Goal: Task Accomplishment & Management: Use online tool/utility

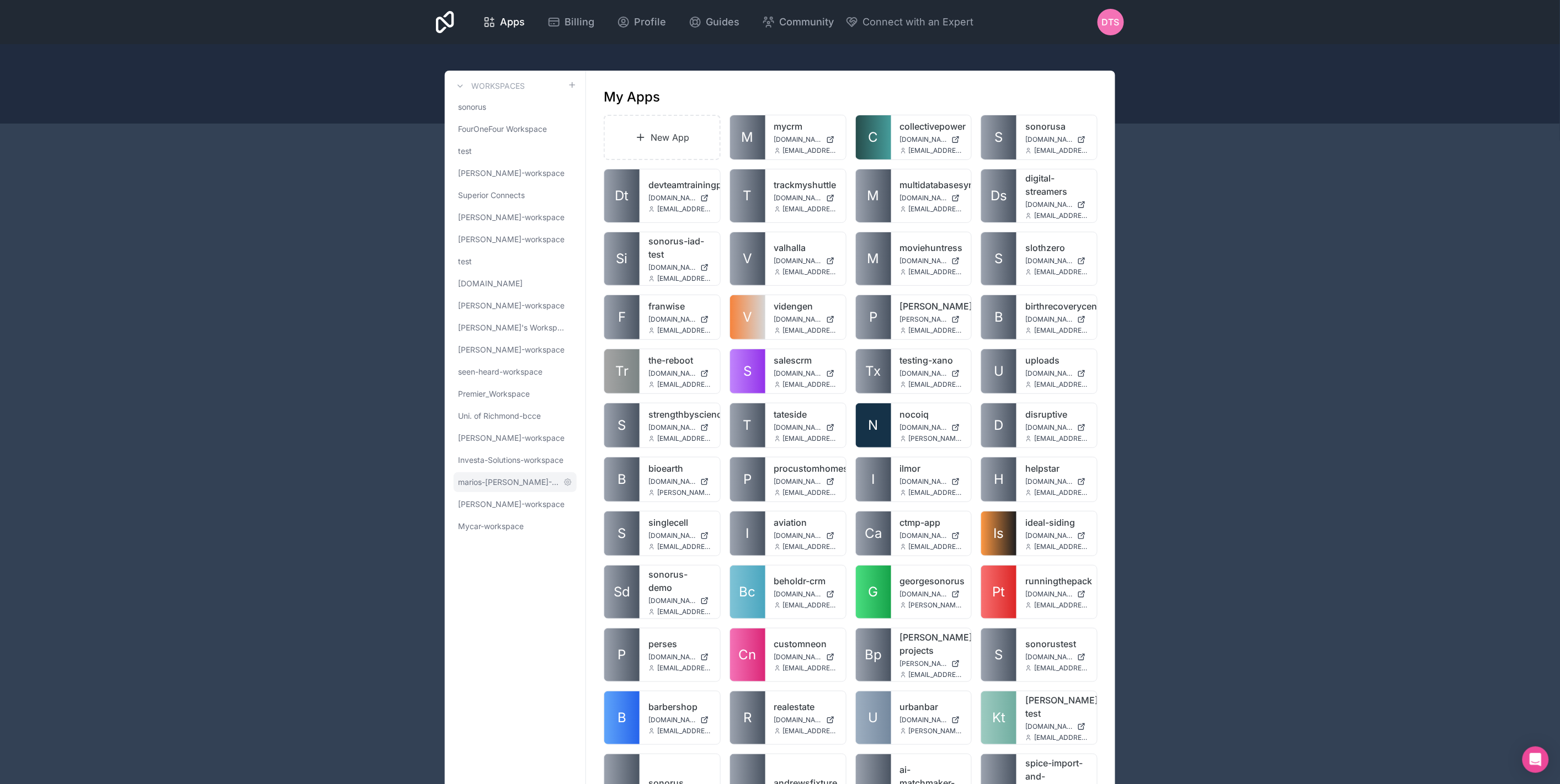
click at [519, 487] on link "marios-[PERSON_NAME]-workspace" at bounding box center [515, 482] width 123 height 20
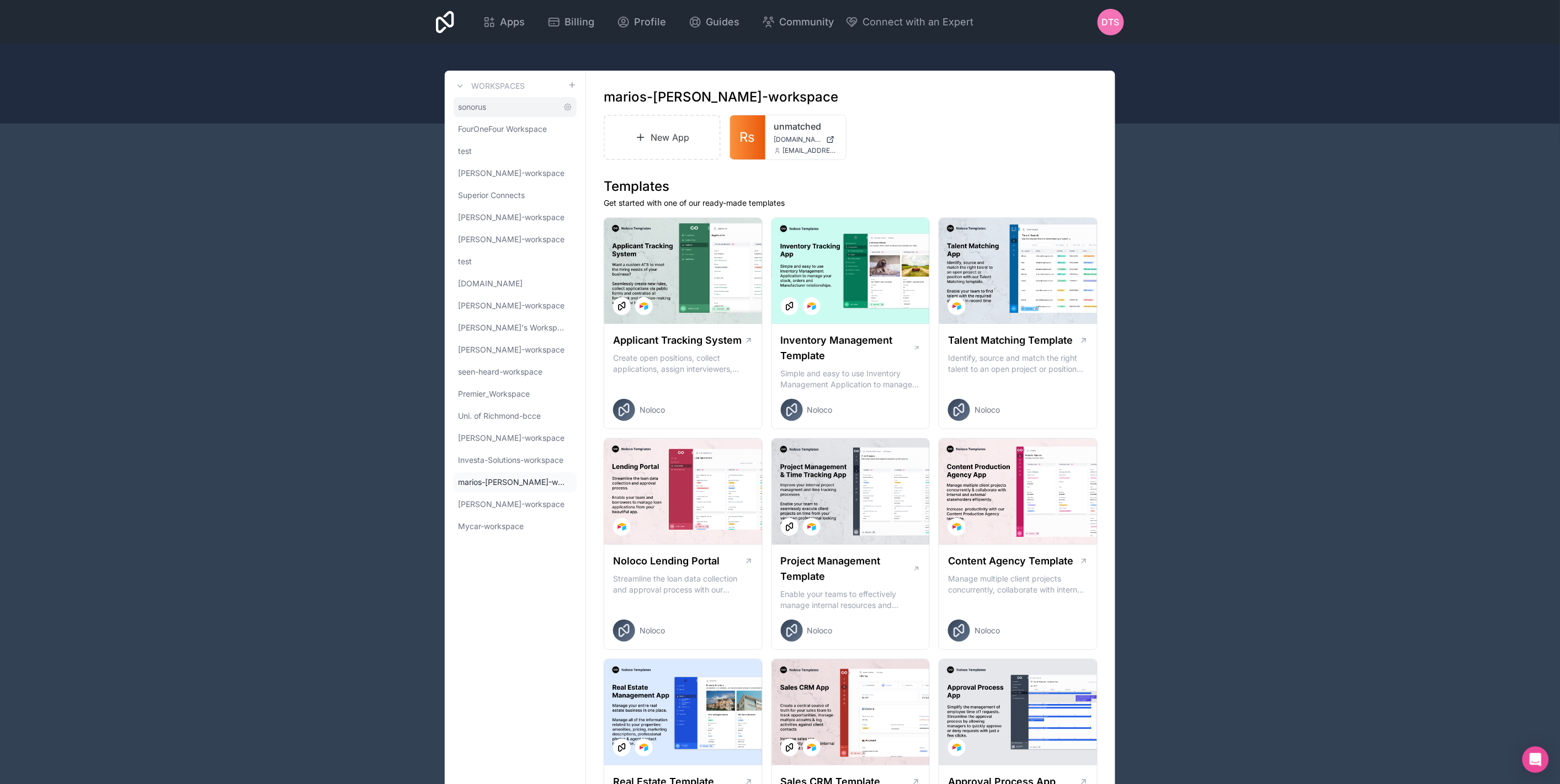
click at [477, 105] on span "sonorus" at bounding box center [472, 106] width 28 height 11
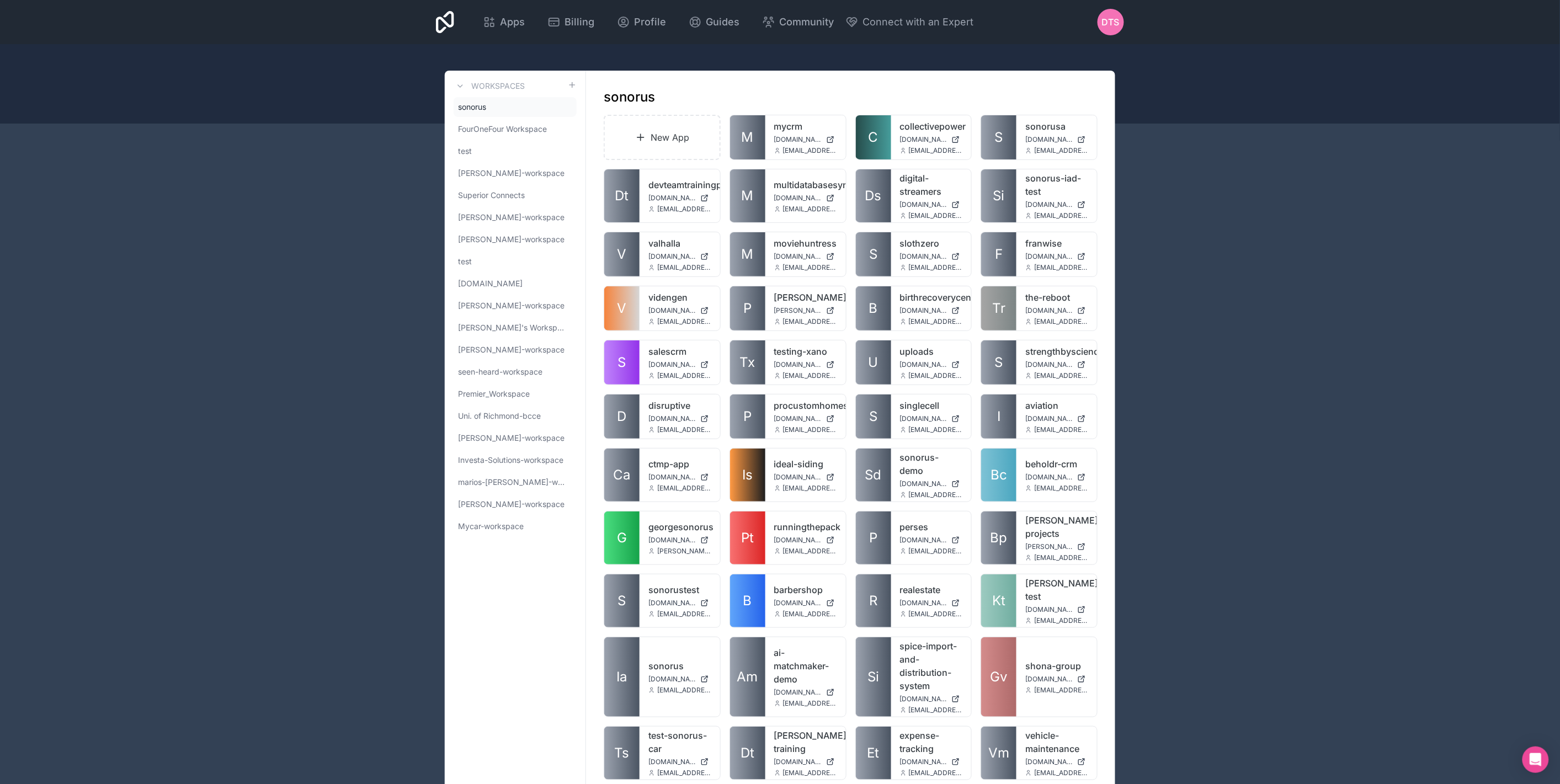
click at [485, 105] on span "sonorus" at bounding box center [472, 106] width 28 height 11
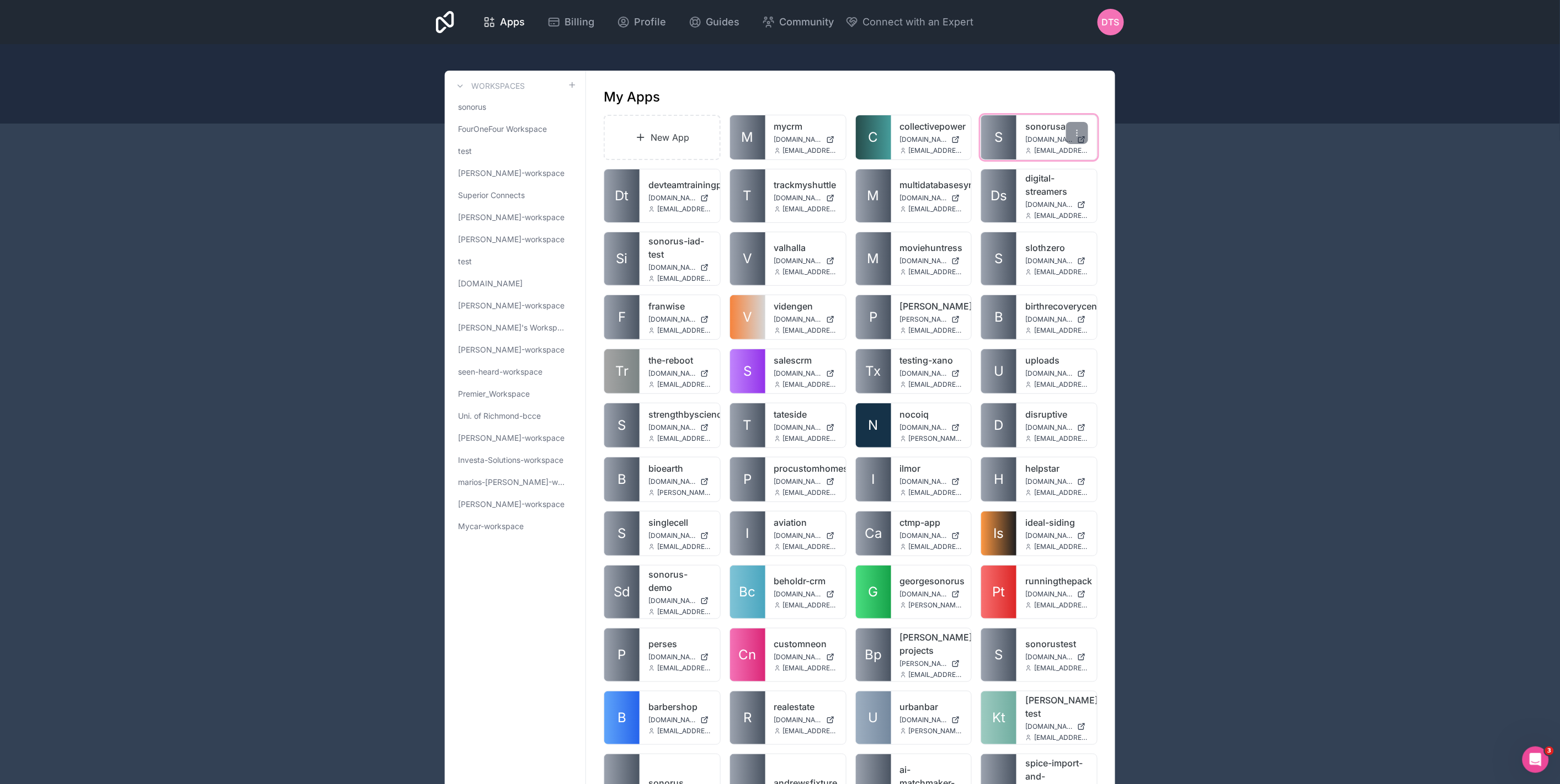
scroll to position [1519, 0]
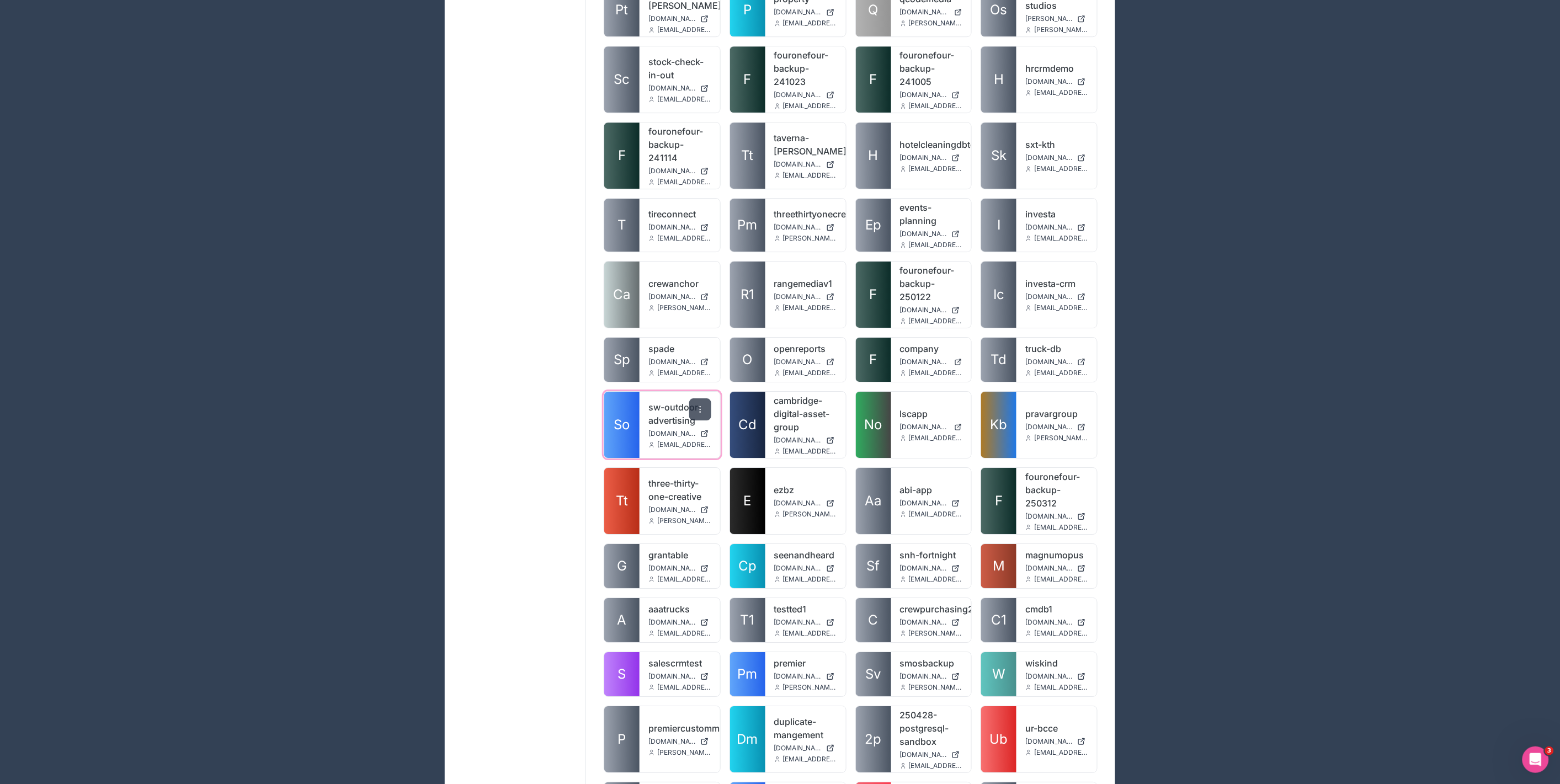
click at [704, 405] on icon at bounding box center [699, 409] width 9 height 9
click at [617, 527] on link "Clone" at bounding box center [644, 528] width 124 height 26
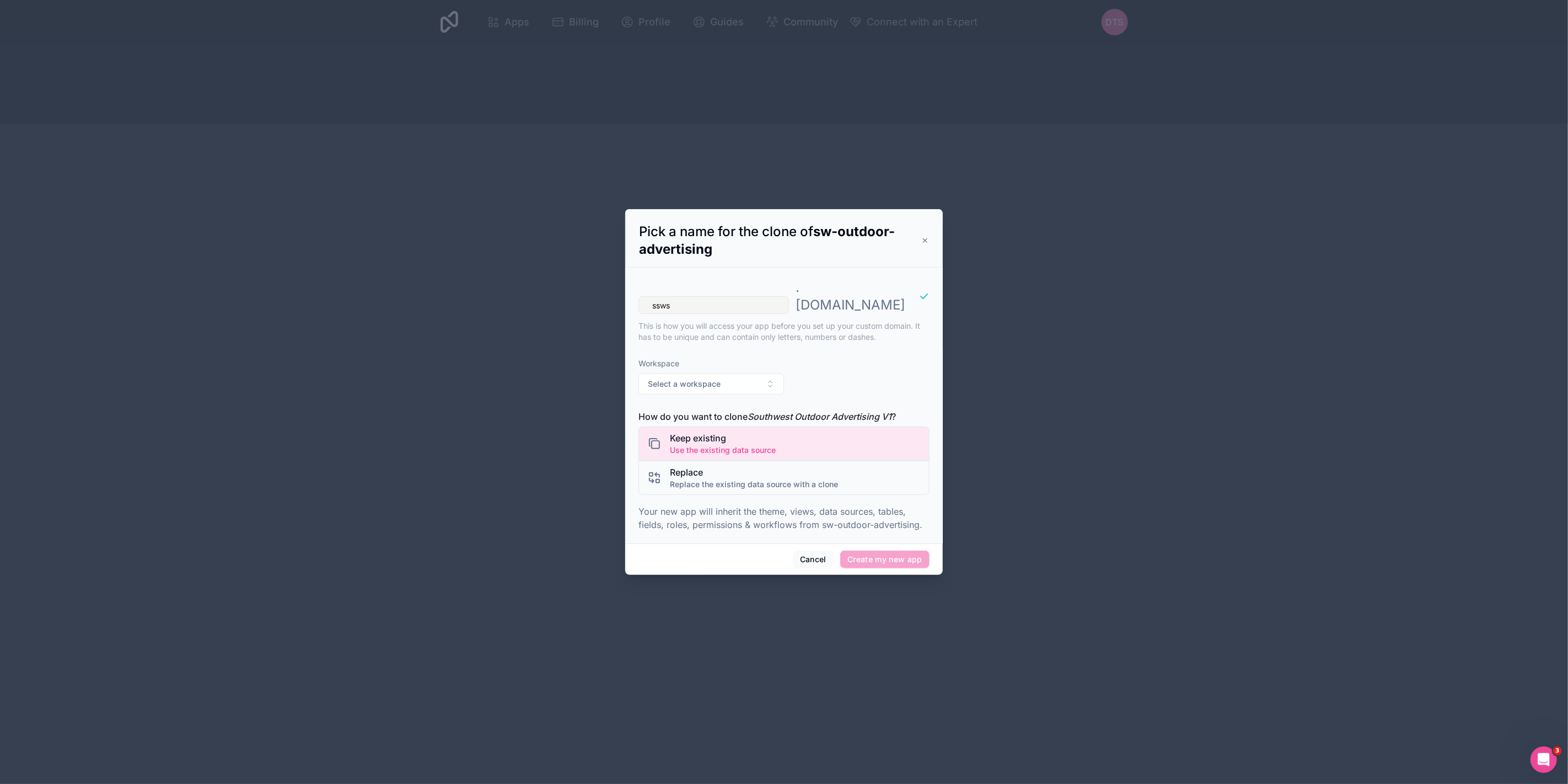
type input "ssws"
click at [742, 359] on span "Workspace" at bounding box center [710, 363] width 145 height 11
click at [730, 377] on button "Select a workspace" at bounding box center [710, 383] width 145 height 21
click at [785, 355] on div "Workspace Select a workspace" at bounding box center [784, 376] width 291 height 54
click at [806, 556] on button "Cancel" at bounding box center [813, 559] width 41 height 18
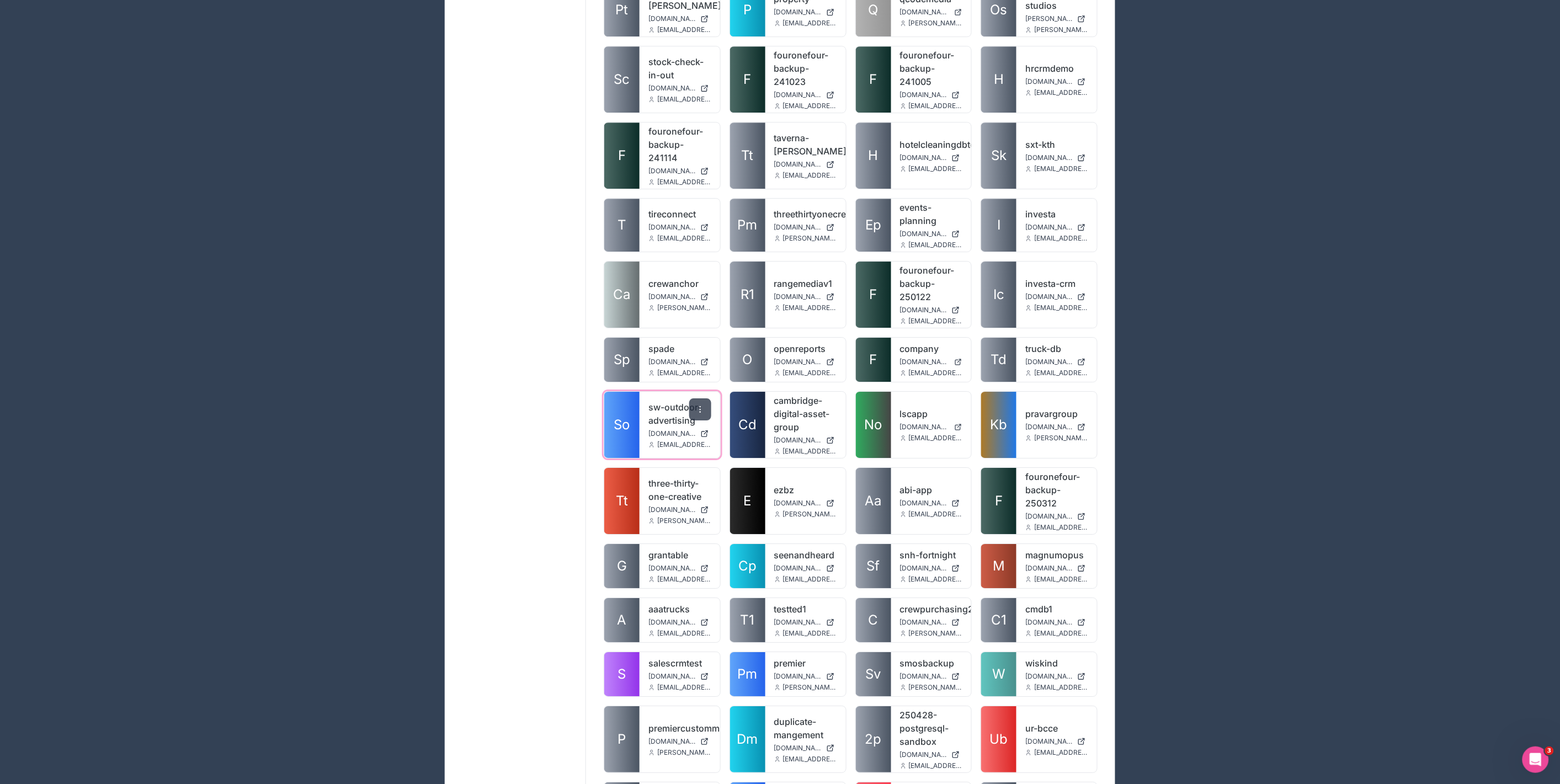
click at [697, 400] on div at bounding box center [700, 409] width 22 height 22
click at [630, 536] on link "Clone" at bounding box center [644, 528] width 124 height 26
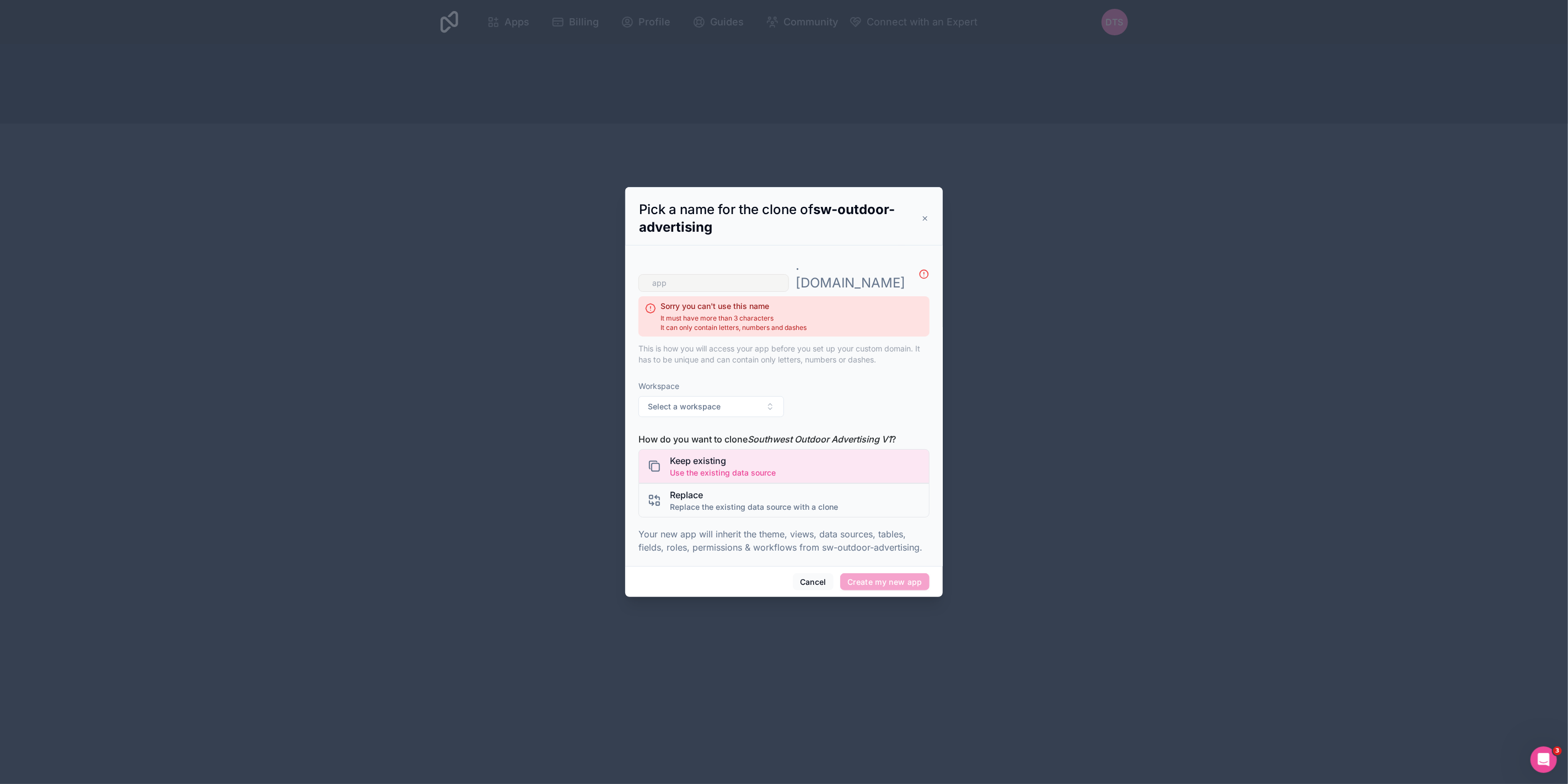
click at [715, 274] on input "text" at bounding box center [713, 283] width 150 height 18
type input "out"
drag, startPoint x: 807, startPoint y: 574, endPoint x: 811, endPoint y: 559, distance: 15.5
click at [808, 574] on button "Cancel" at bounding box center [813, 582] width 41 height 18
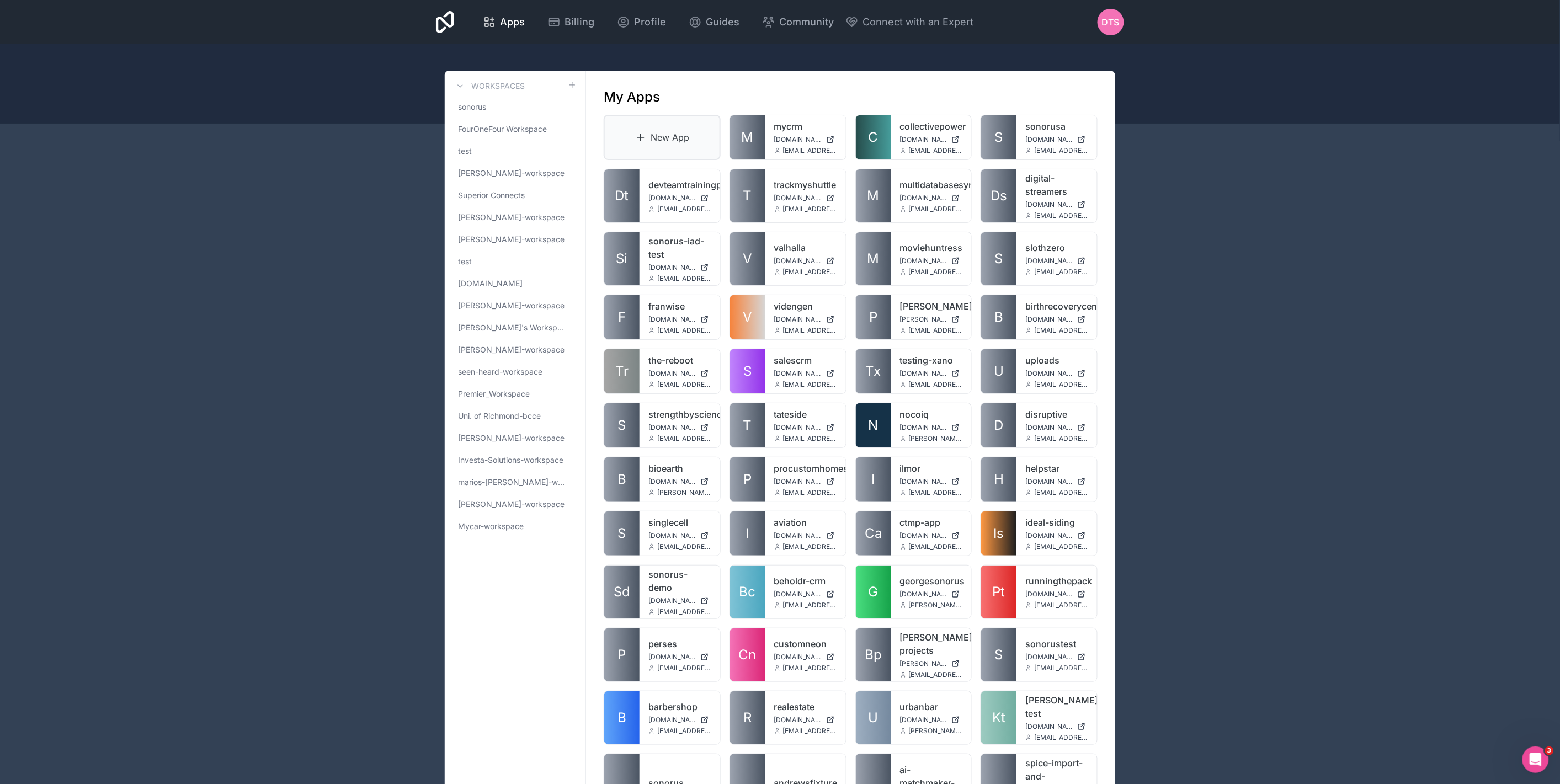
click at [676, 142] on link "New App" at bounding box center [662, 138] width 117 height 45
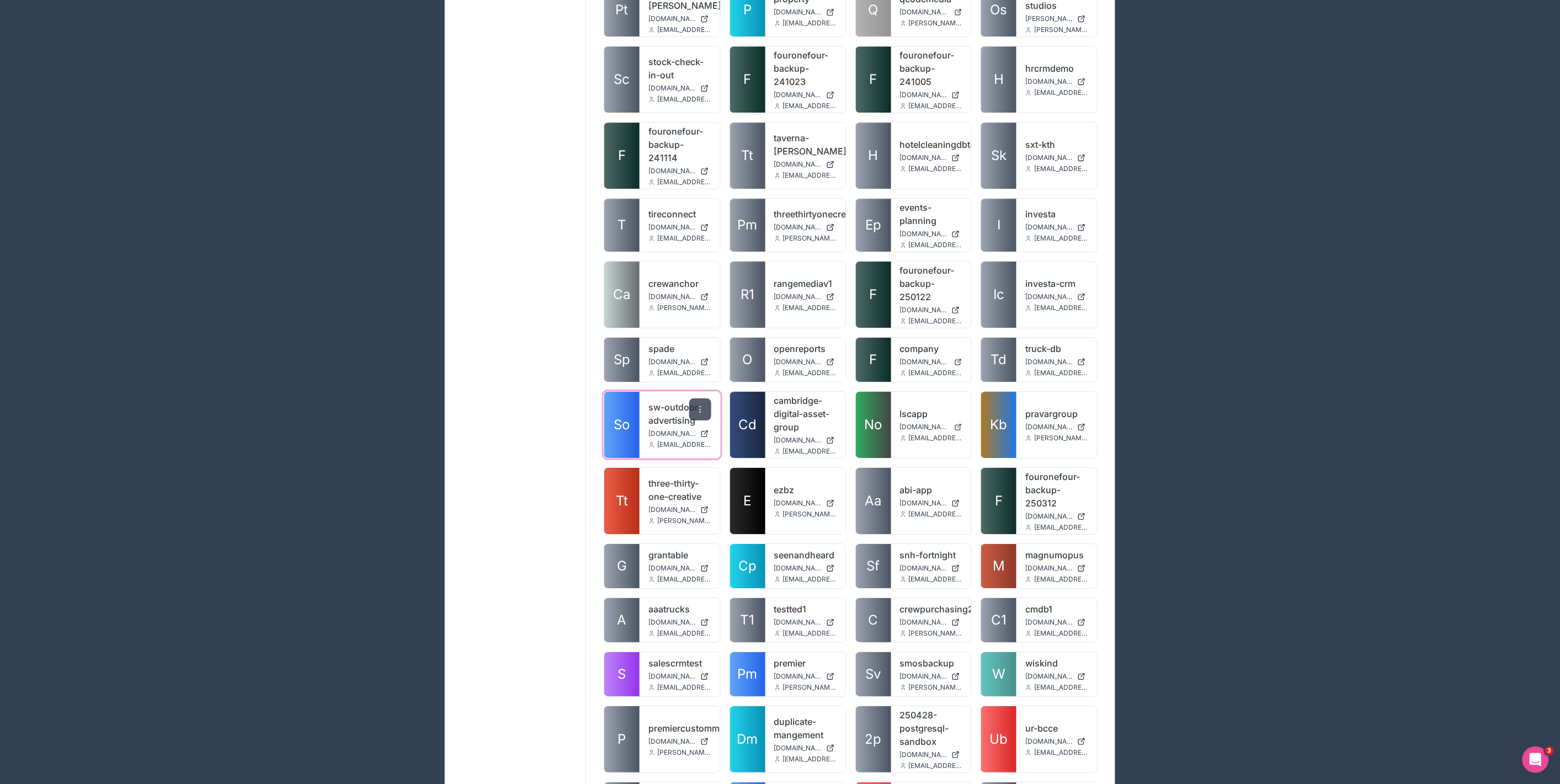
click at [698, 405] on icon at bounding box center [699, 409] width 9 height 9
click at [631, 532] on link "Clone" at bounding box center [644, 528] width 124 height 26
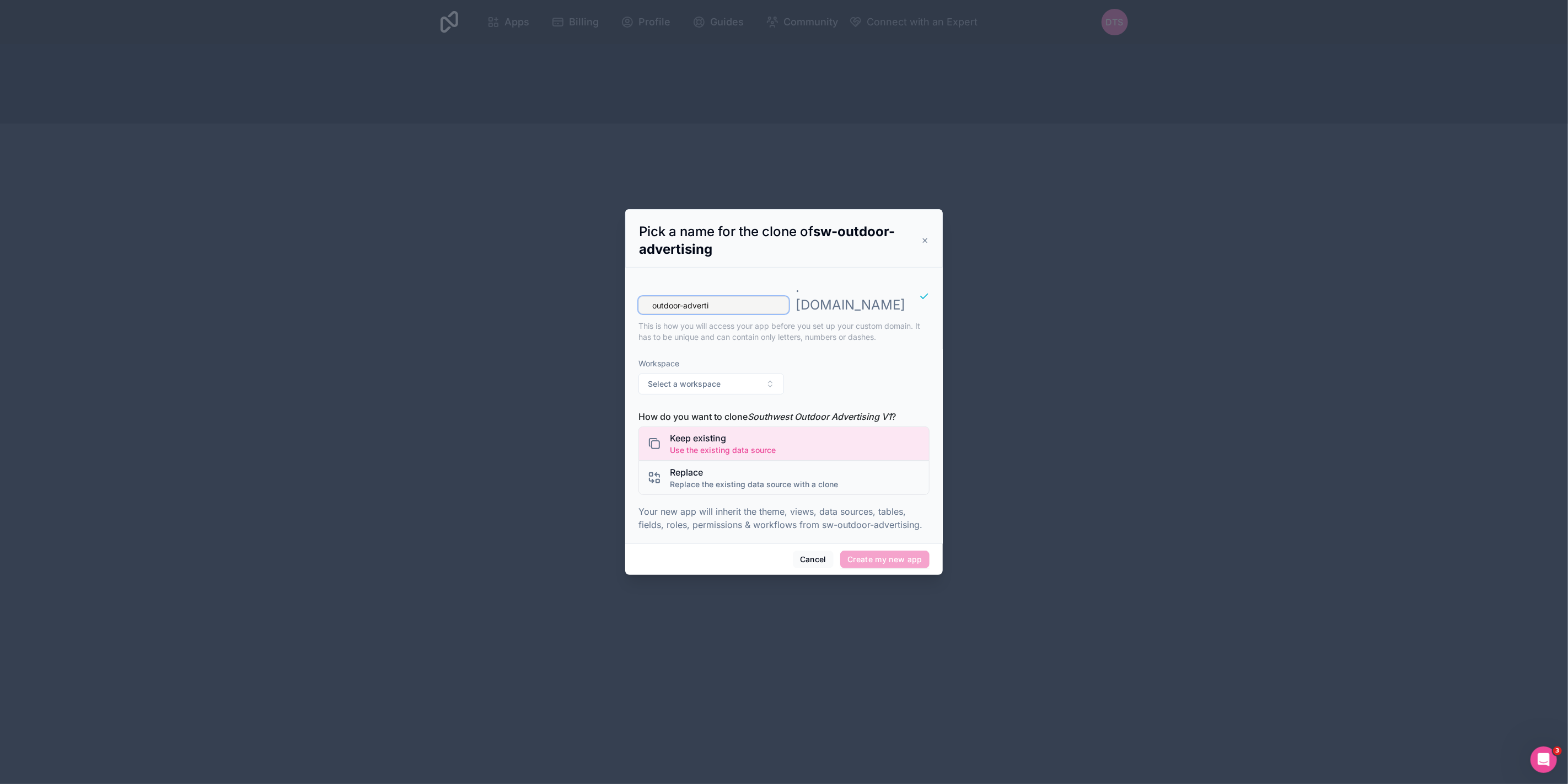
click at [684, 301] on input "outdoor-adverti" at bounding box center [713, 305] width 150 height 18
paste input "Advertising"
type input "outdoor-advertising"
click at [771, 320] on p "This is how you will access your app before you set up your custom domain. It h…" at bounding box center [784, 331] width 291 height 22
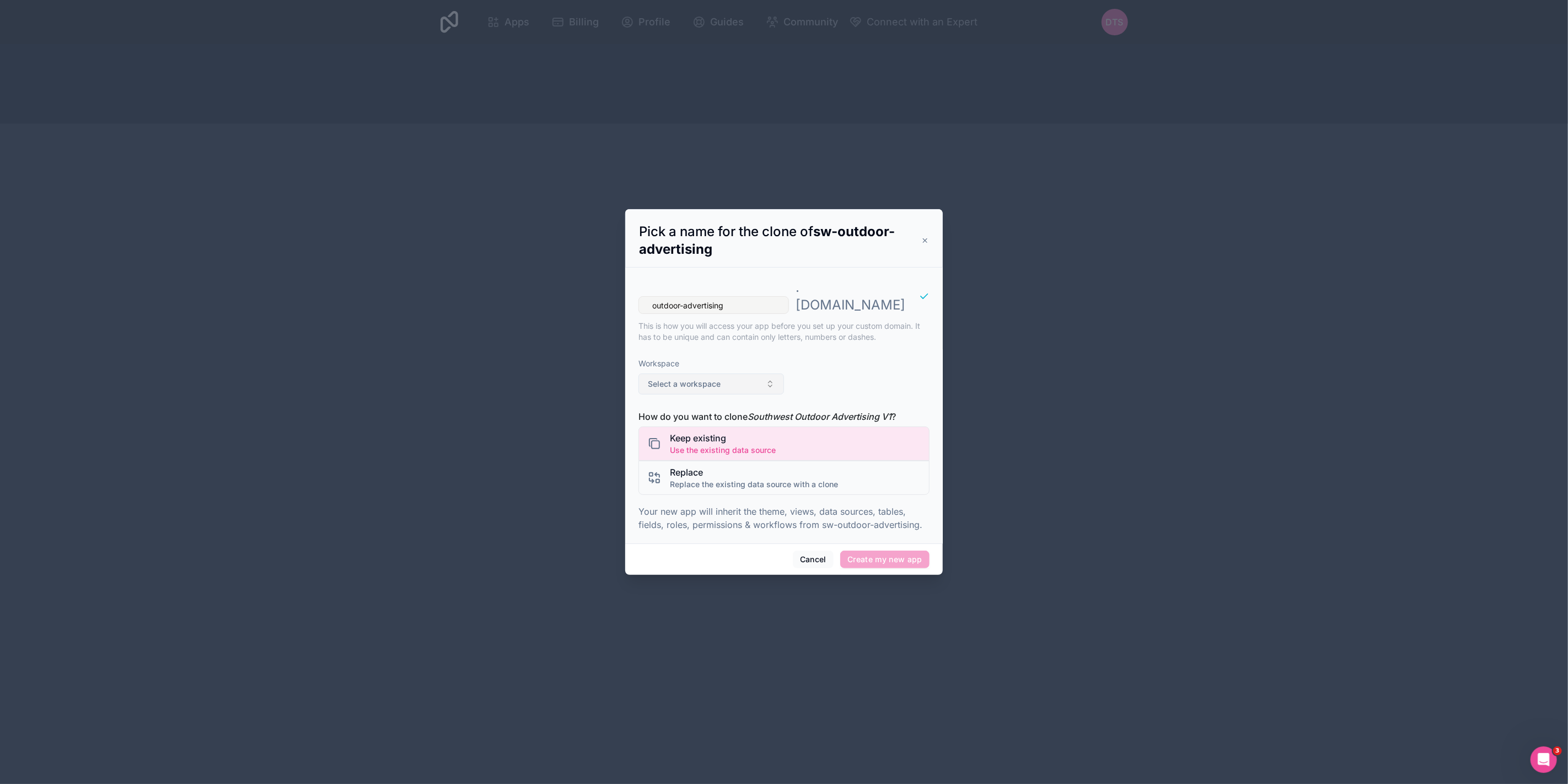
click at [752, 383] on button "Select a workspace" at bounding box center [710, 383] width 145 height 21
click at [736, 377] on button "Select a workspace" at bounding box center [710, 383] width 145 height 21
click at [718, 379] on span "Select a workspace" at bounding box center [684, 384] width 73 height 11
click at [691, 415] on div "sonorus" at bounding box center [711, 420] width 141 height 18
drag, startPoint x: 800, startPoint y: 365, endPoint x: 813, endPoint y: 425, distance: 61.4
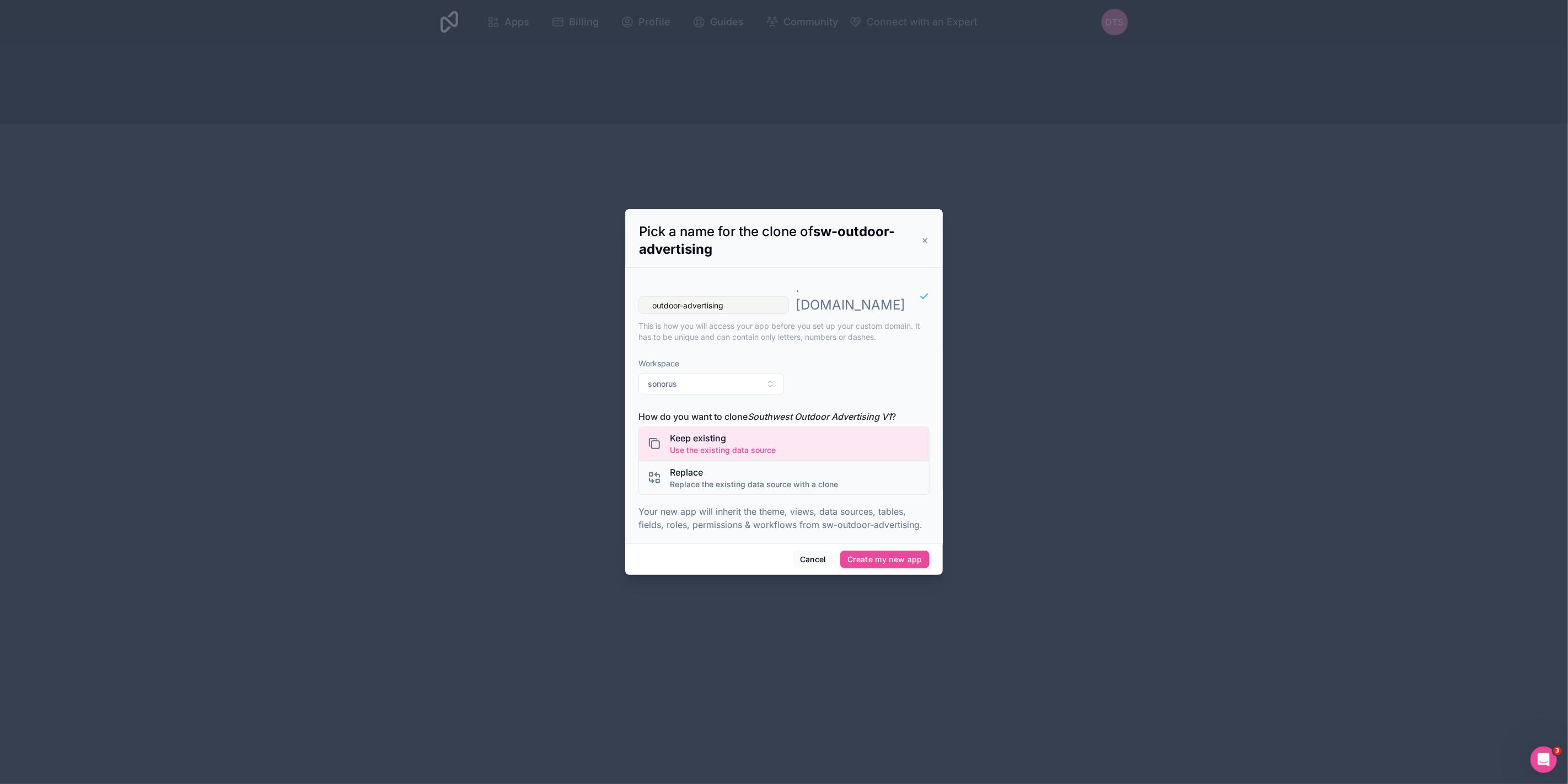
click at [800, 366] on div "Workspace sonorus" at bounding box center [784, 376] width 291 height 54
click at [839, 469] on div "Replace Replace the existing data source with a clone" at bounding box center [784, 477] width 291 height 34
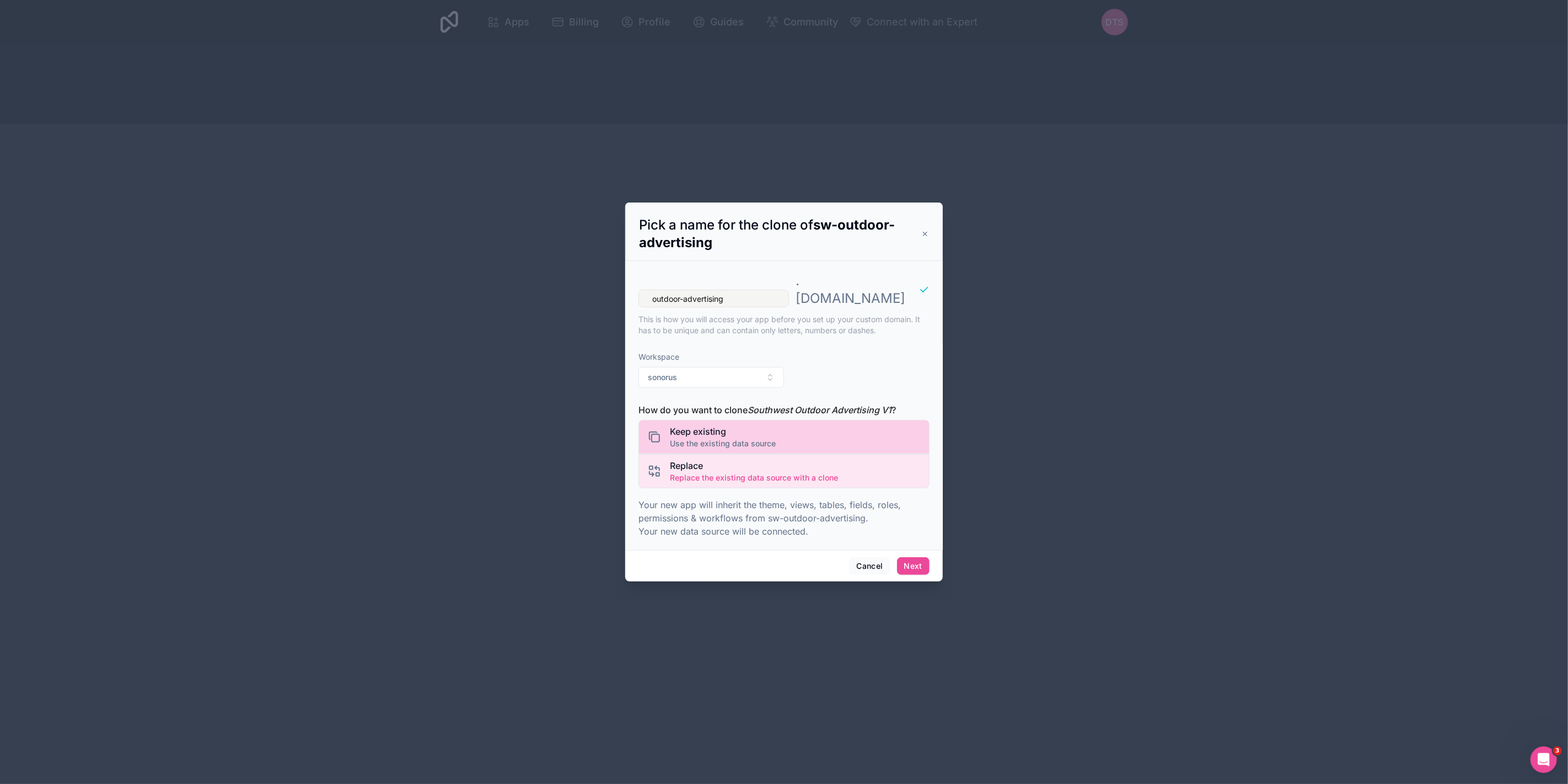
click at [807, 431] on div "Keep existing Use the existing data source" at bounding box center [784, 436] width 291 height 34
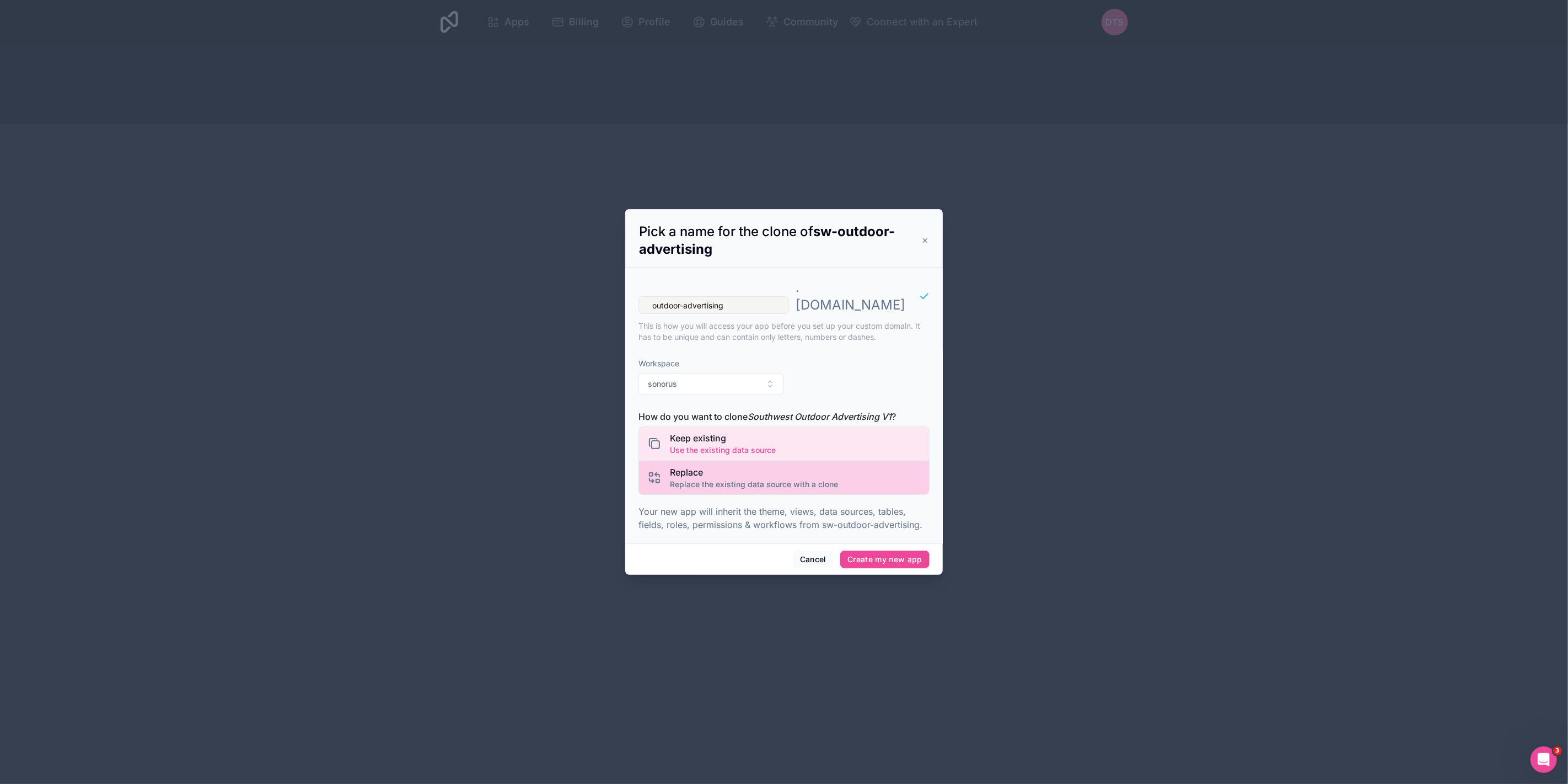
click at [805, 478] on span "Replace the existing data source with a clone" at bounding box center [753, 483] width 168 height 11
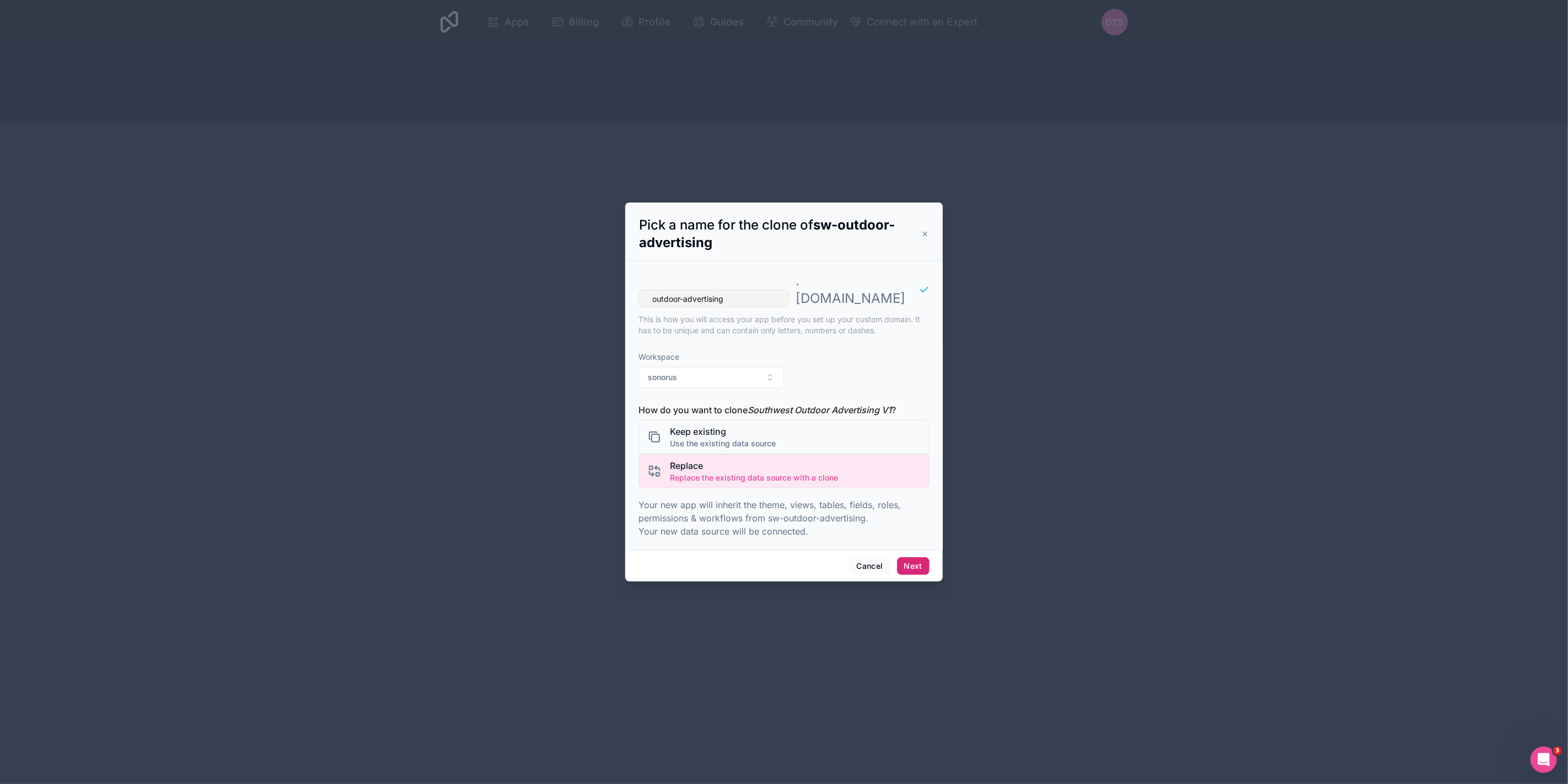
click at [917, 557] on button "Next" at bounding box center [912, 566] width 32 height 18
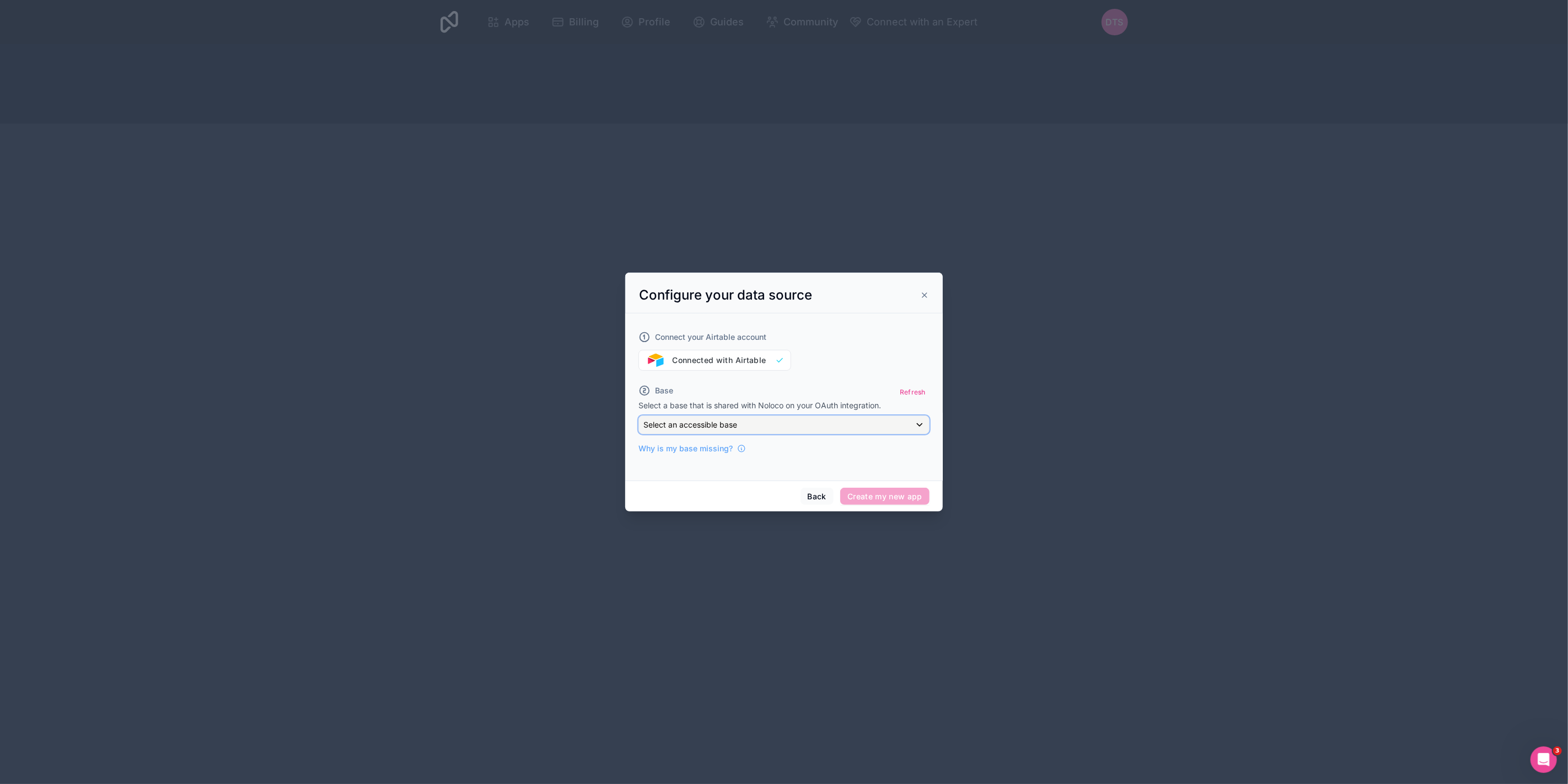
click at [837, 427] on div "Select an accessible base" at bounding box center [784, 425] width 290 height 18
click at [853, 385] on div at bounding box center [784, 392] width 317 height 239
click at [932, 403] on div "Connect your Airtable account Connected with Airtable Base Refresh Select a bas…" at bounding box center [784, 396] width 317 height 167
click at [907, 392] on button "Refresh" at bounding box center [912, 392] width 33 height 16
click at [717, 421] on span "Select an accessible base" at bounding box center [690, 425] width 94 height 10
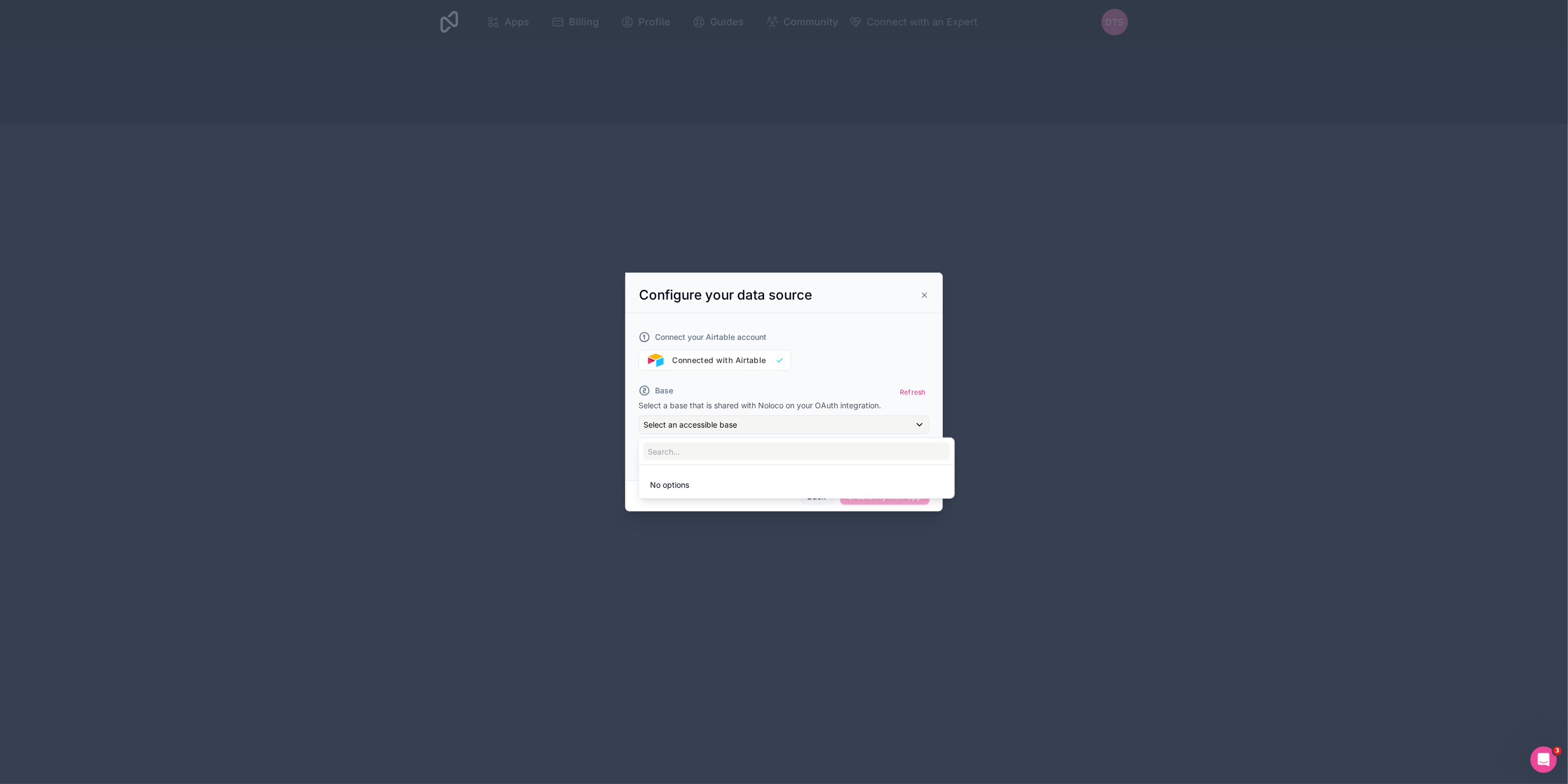
click at [718, 354] on div at bounding box center [784, 392] width 317 height 239
click at [718, 354] on div "Connect your Airtable account Connected with Airtable" at bounding box center [784, 344] width 291 height 53
click at [813, 359] on div "Connect your Airtable account Connected with Airtable" at bounding box center [784, 344] width 291 height 53
click at [820, 494] on button "Back" at bounding box center [817, 496] width 33 height 18
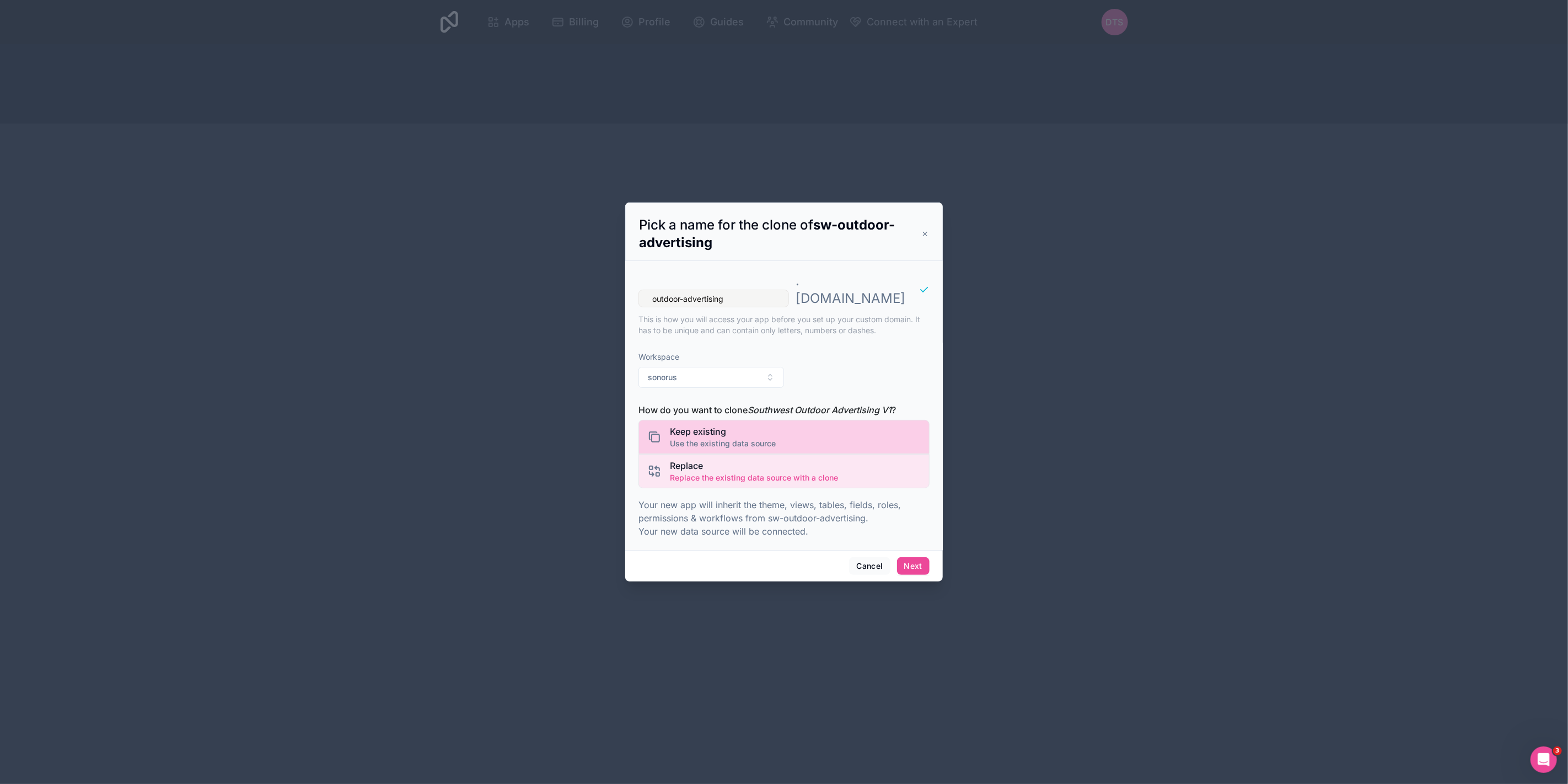
click at [736, 438] on span "Use the existing data source" at bounding box center [722, 443] width 105 height 11
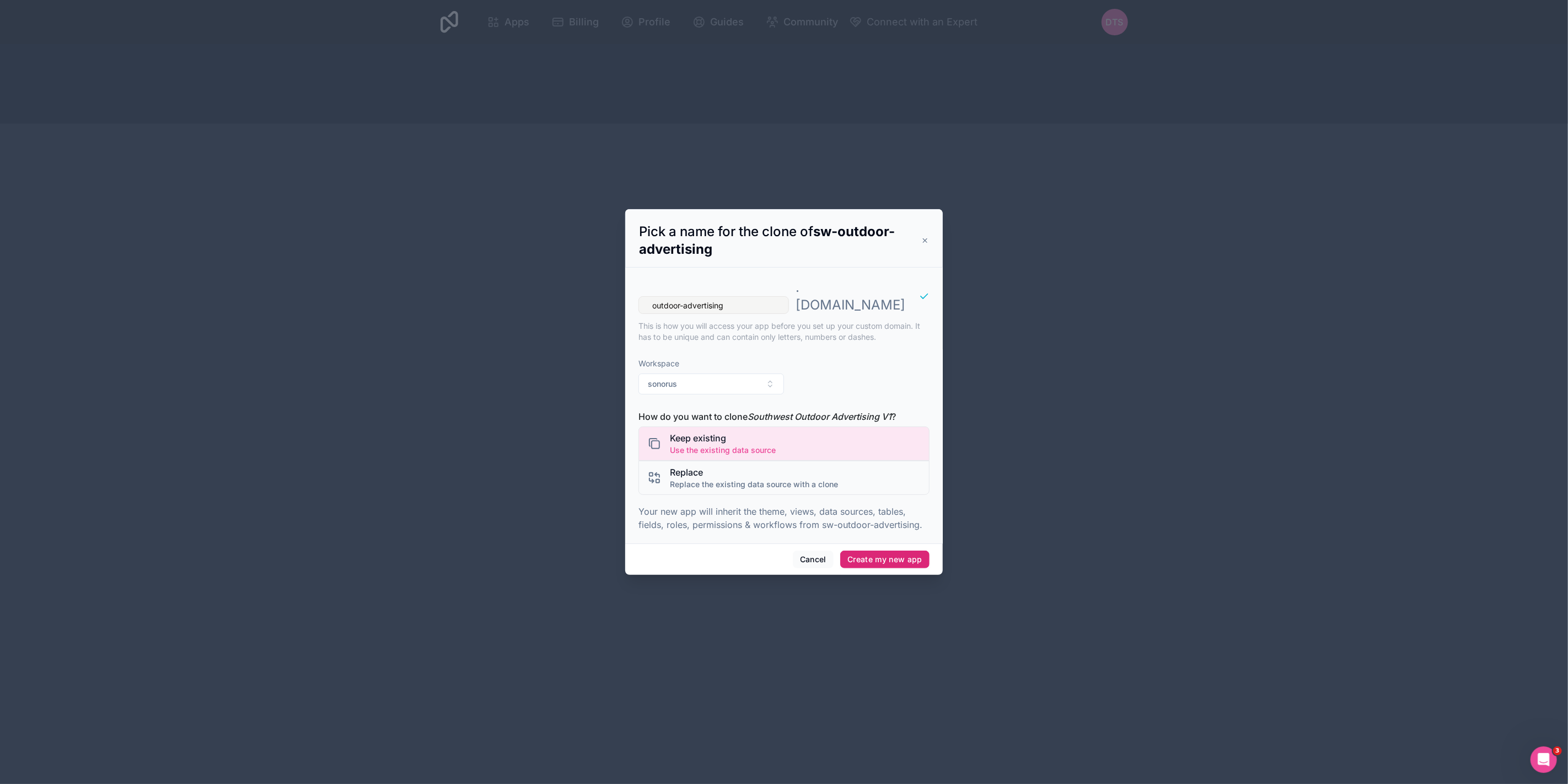
click at [896, 551] on button "Create my new app" at bounding box center [885, 559] width 90 height 18
